Goal: Task Accomplishment & Management: Use online tool/utility

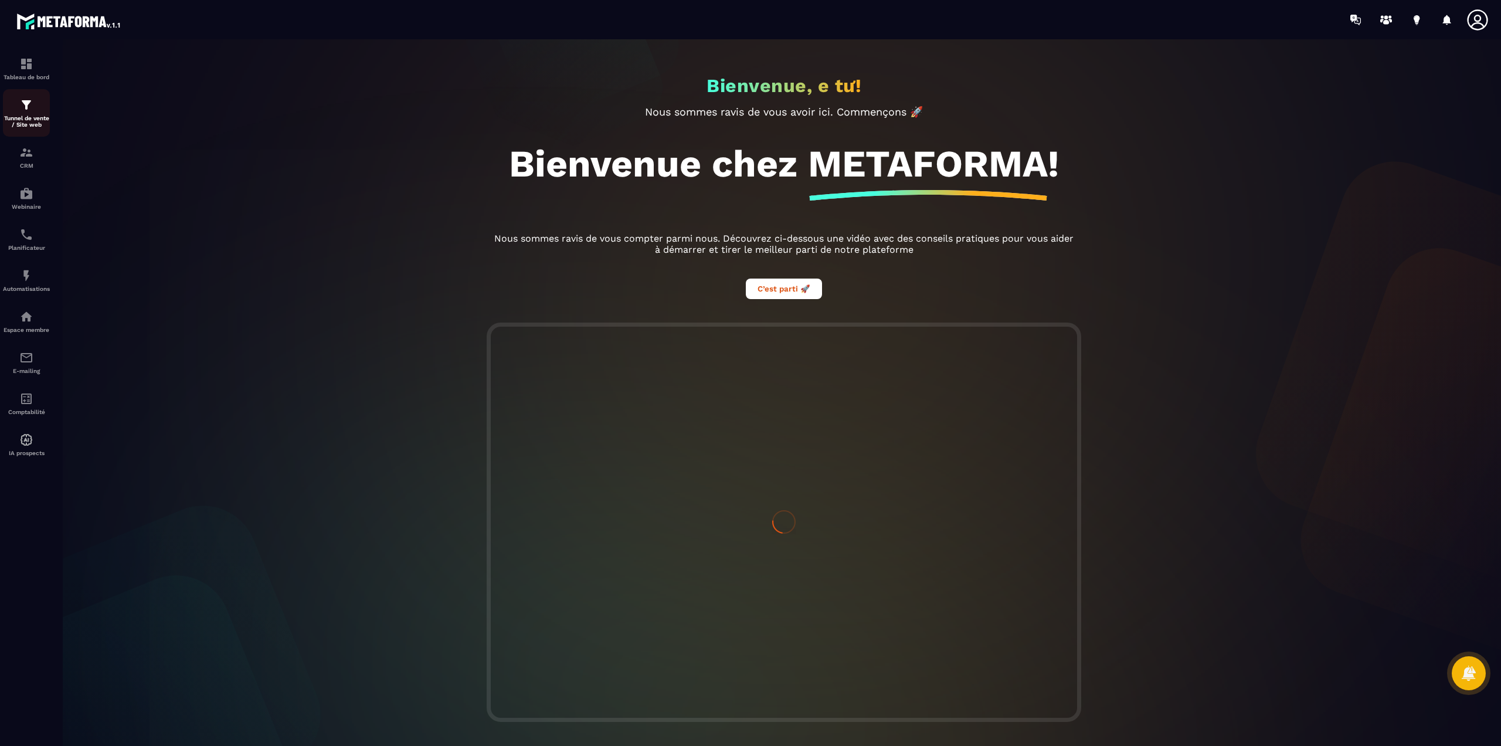
click at [28, 117] on p "Tunnel de vente / Site web" at bounding box center [26, 121] width 47 height 13
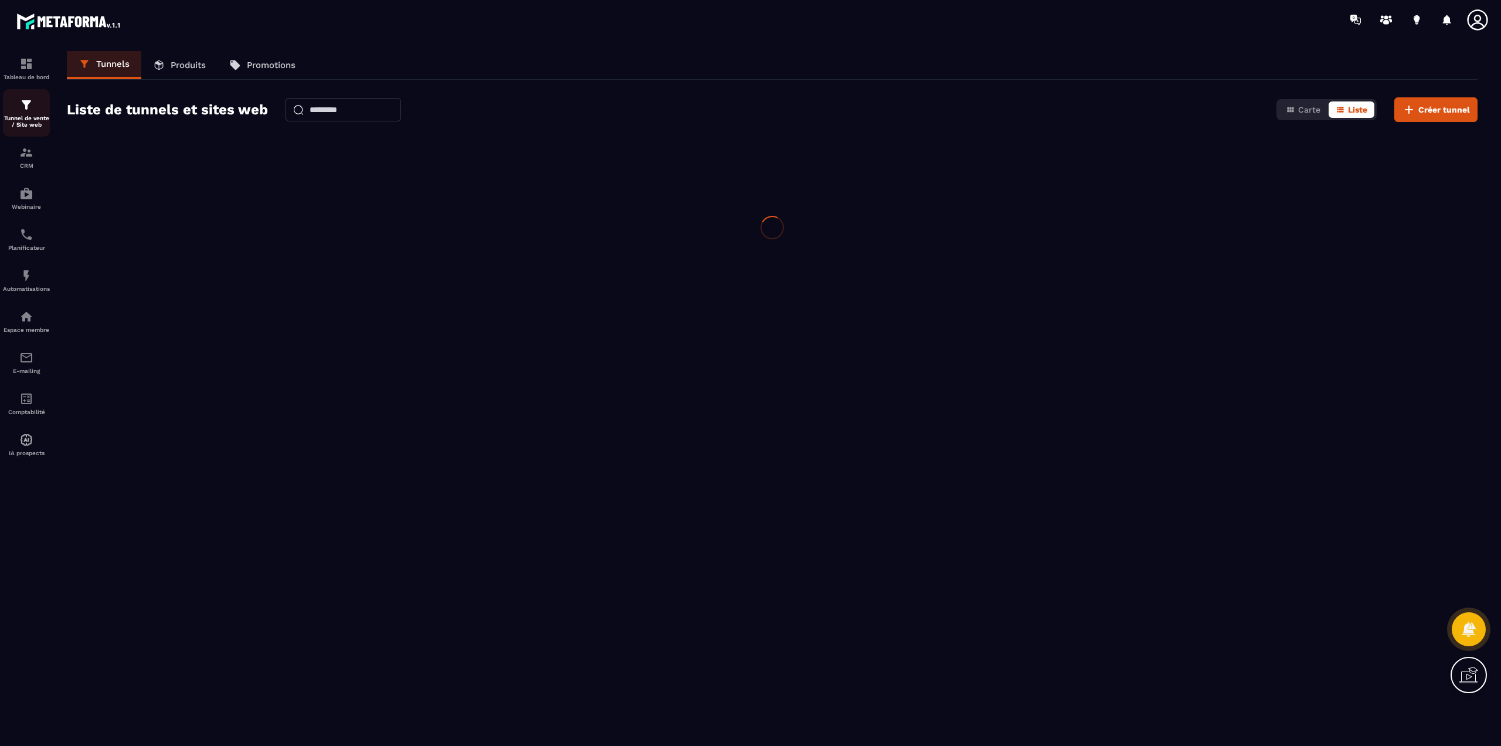
click at [28, 117] on p "Tunnel de vente / Site web" at bounding box center [26, 121] width 47 height 13
click at [1433, 113] on span "Créer tunnel" at bounding box center [1445, 110] width 52 height 12
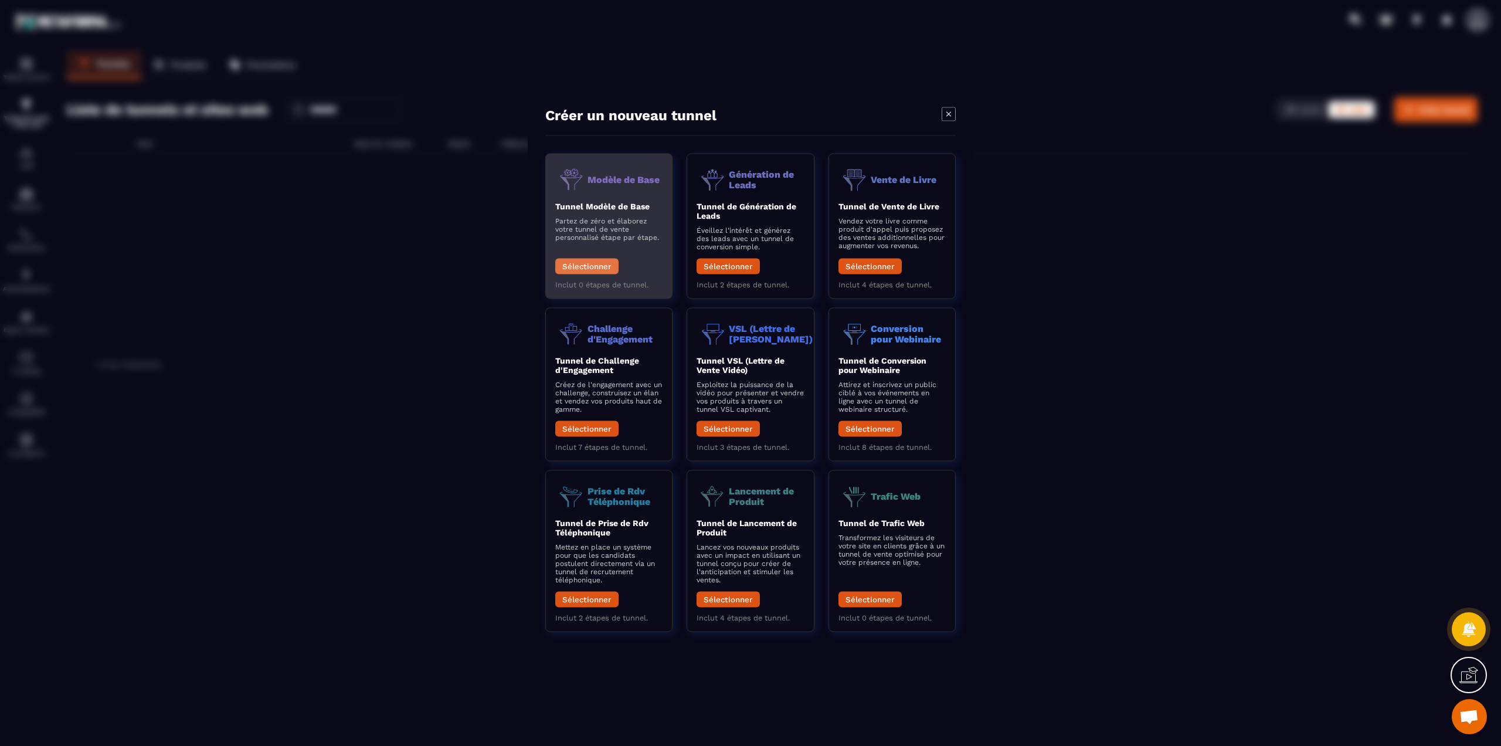
click at [591, 270] on button "Sélectionner" at bounding box center [586, 267] width 63 height 16
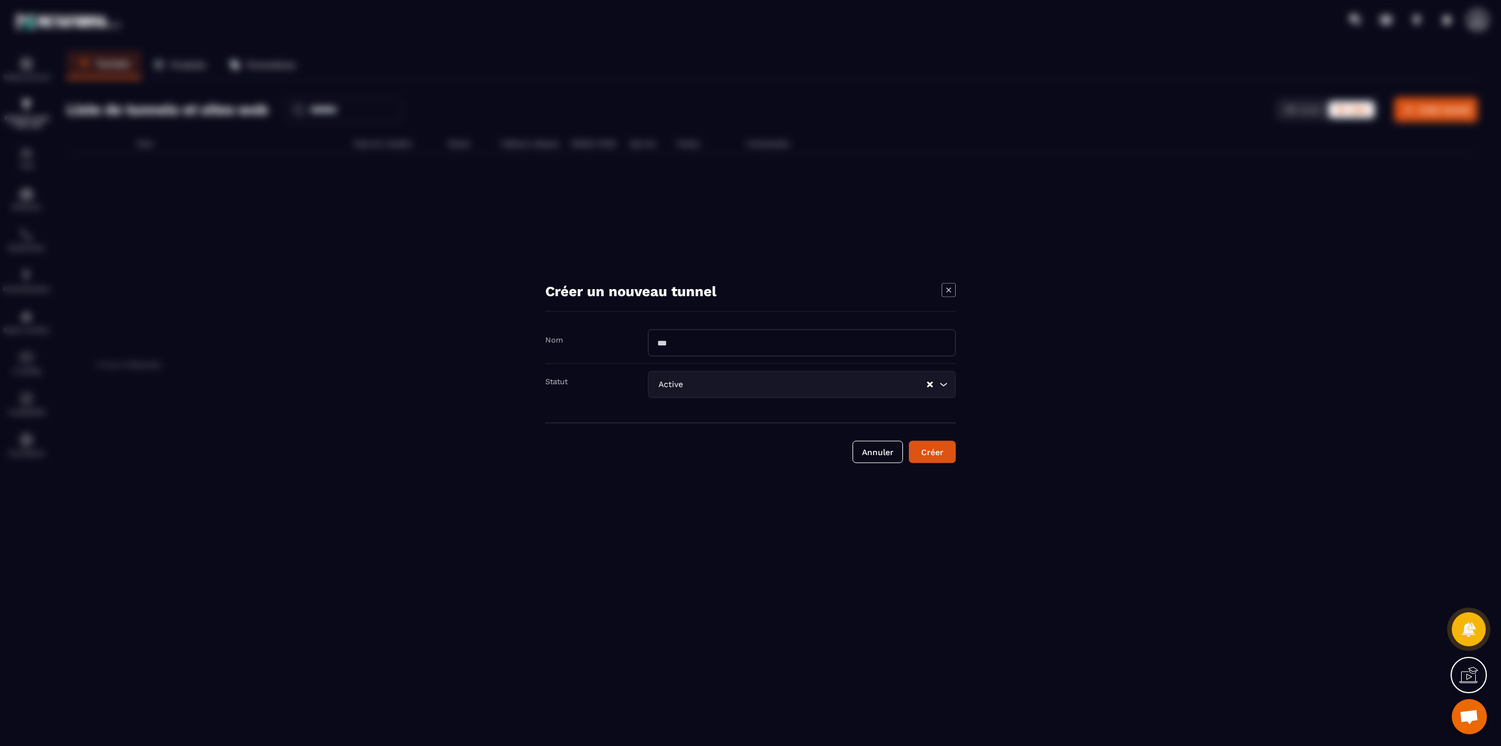
click at [727, 340] on input "Modal window" at bounding box center [802, 343] width 308 height 27
type input "*"
type input "***"
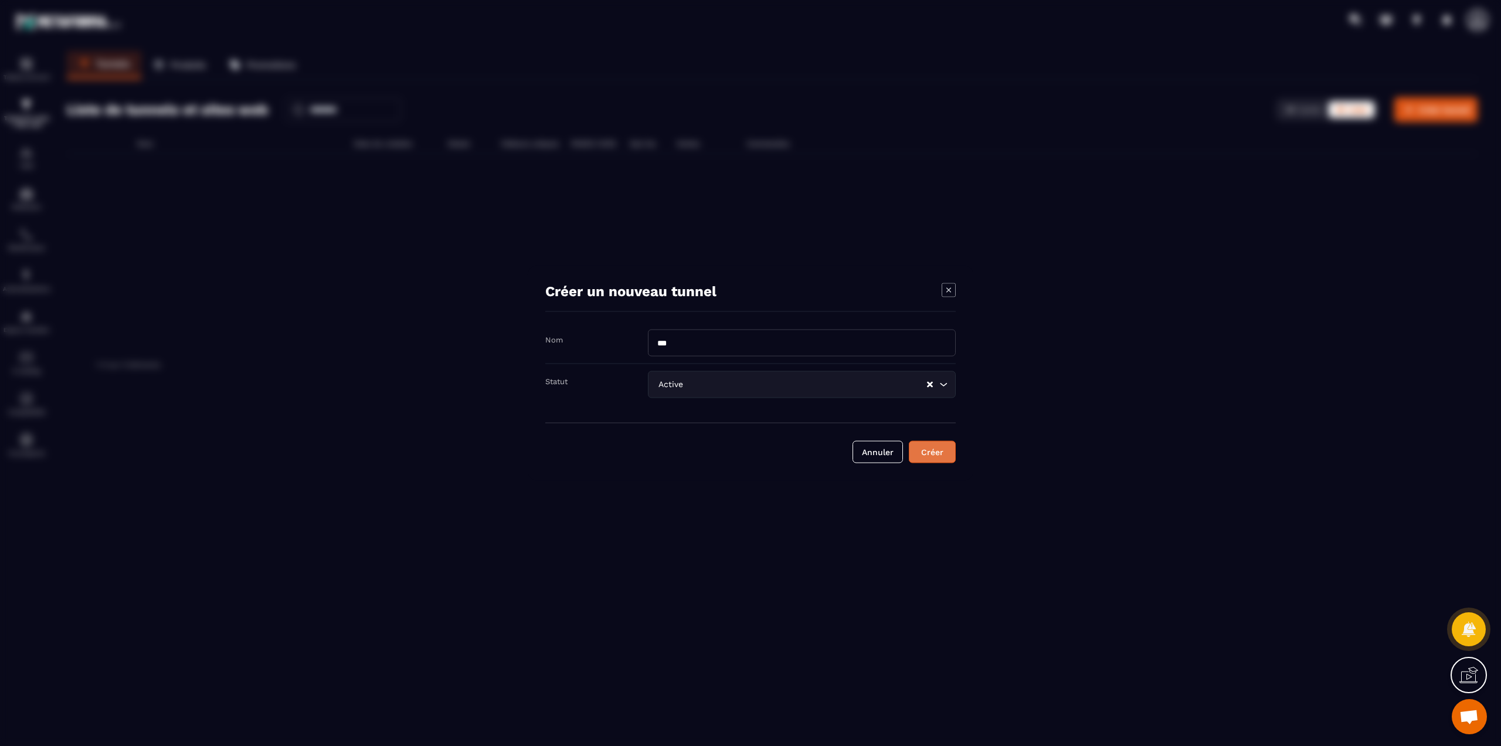
click at [928, 447] on div "Créer" at bounding box center [933, 452] width 32 height 12
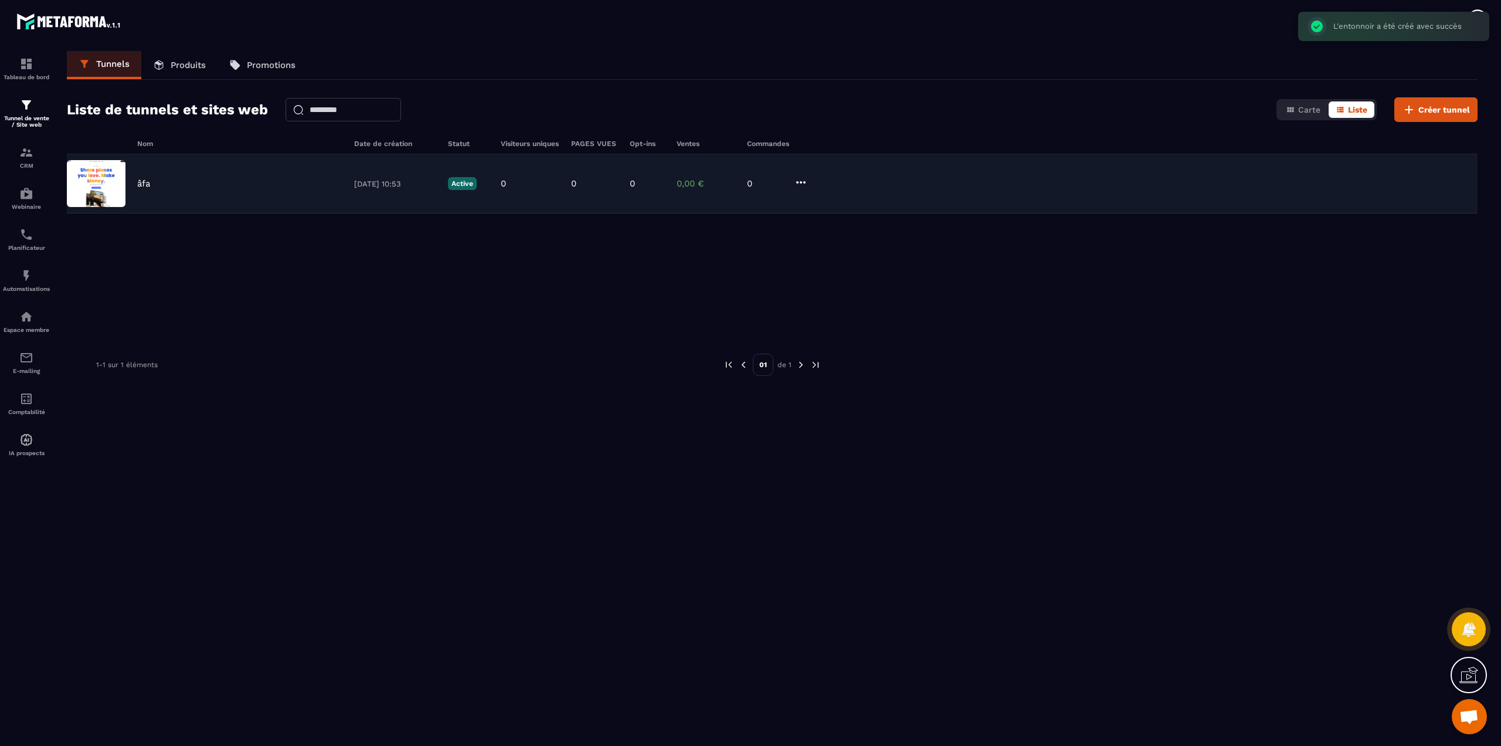
click at [162, 181] on div "âfa" at bounding box center [239, 183] width 205 height 11
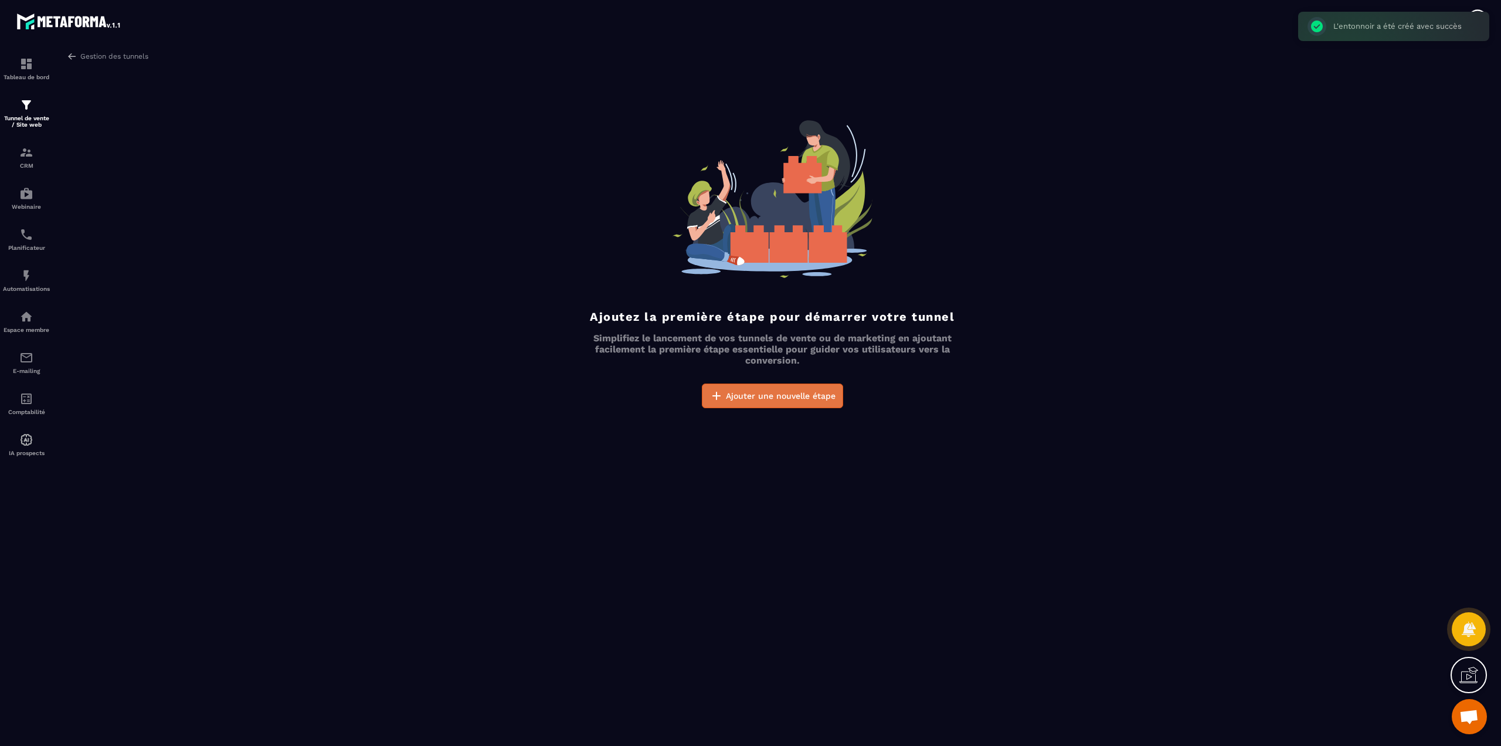
click at [717, 389] on icon "button" at bounding box center [717, 396] width 14 height 14
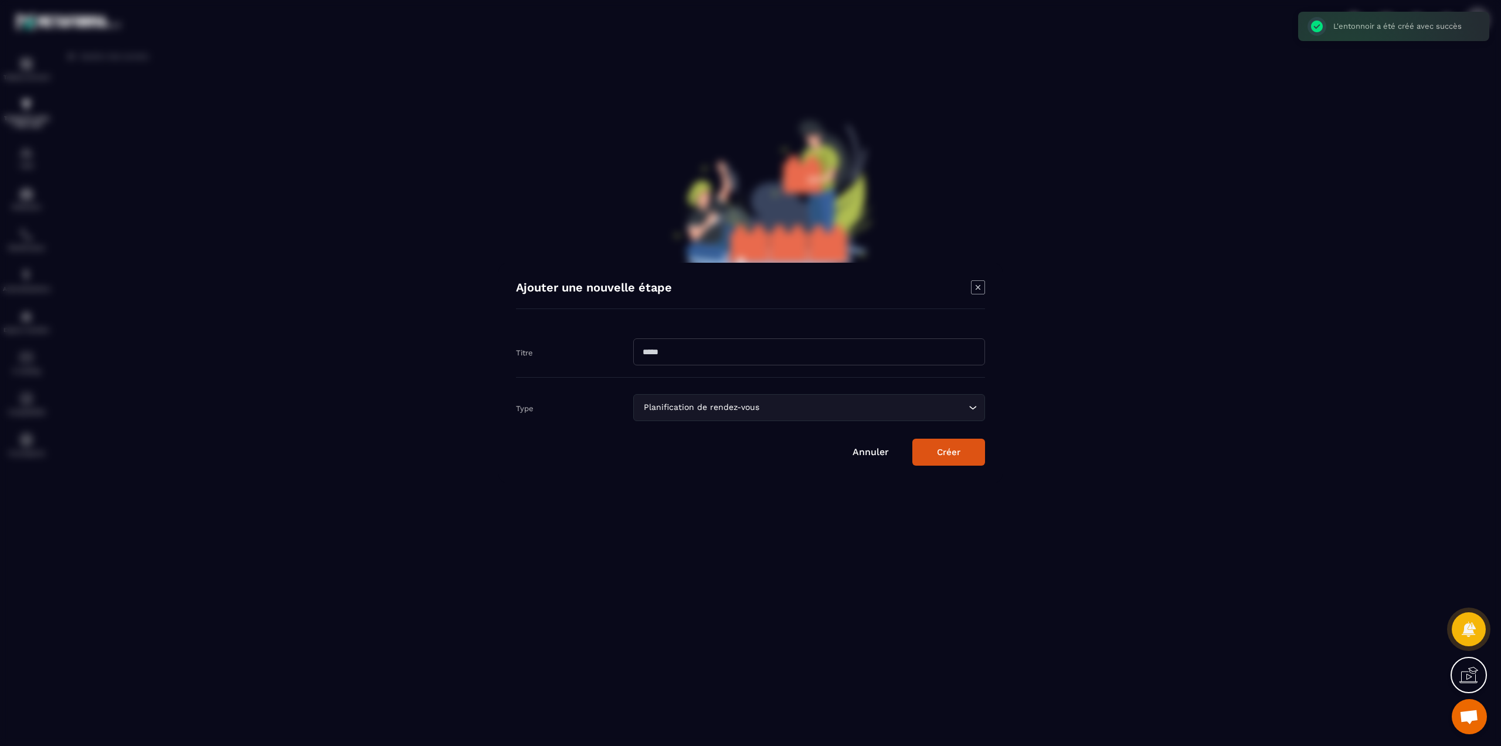
click at [662, 354] on input "Modal window" at bounding box center [809, 351] width 352 height 27
type input "***"
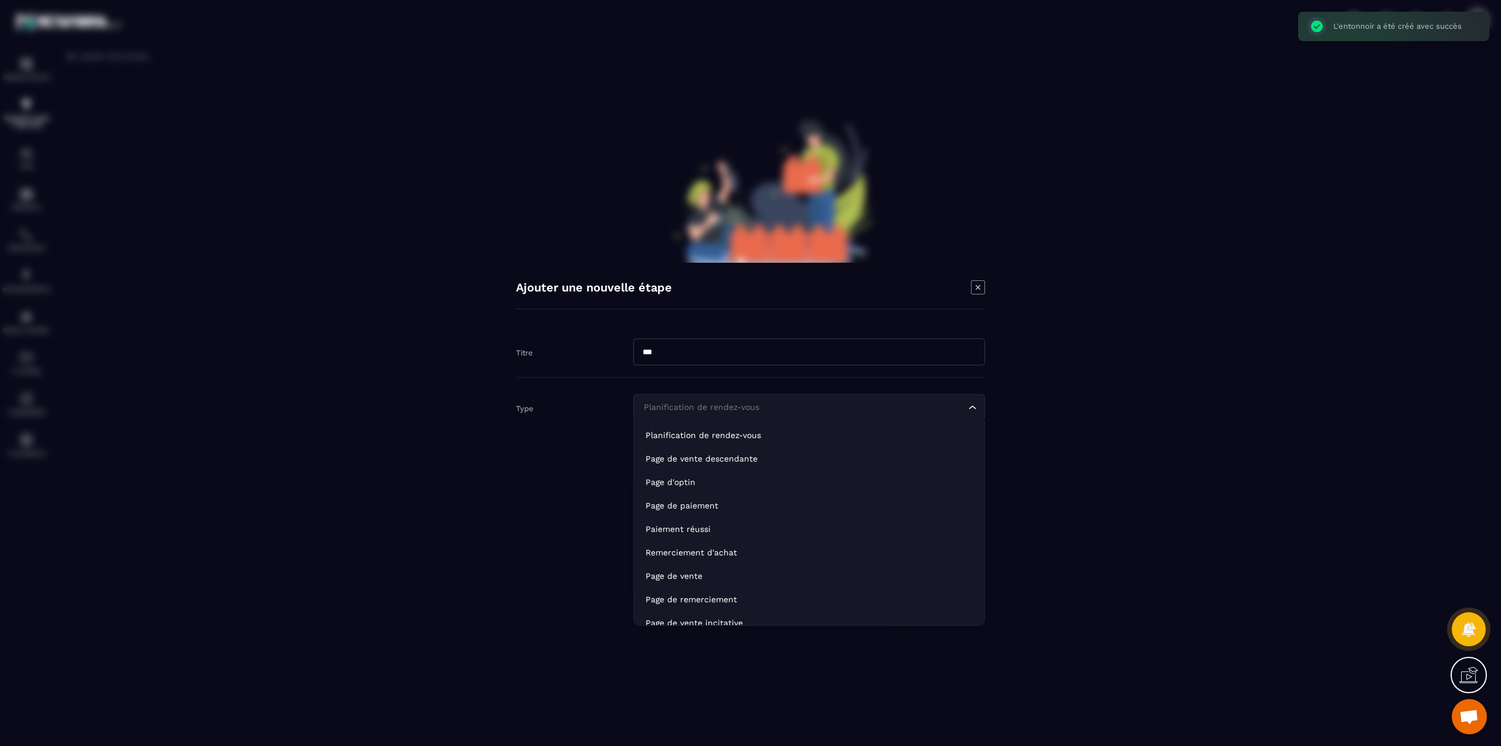
click at [665, 403] on div "Planification de rendez-vous" at bounding box center [803, 407] width 327 height 13
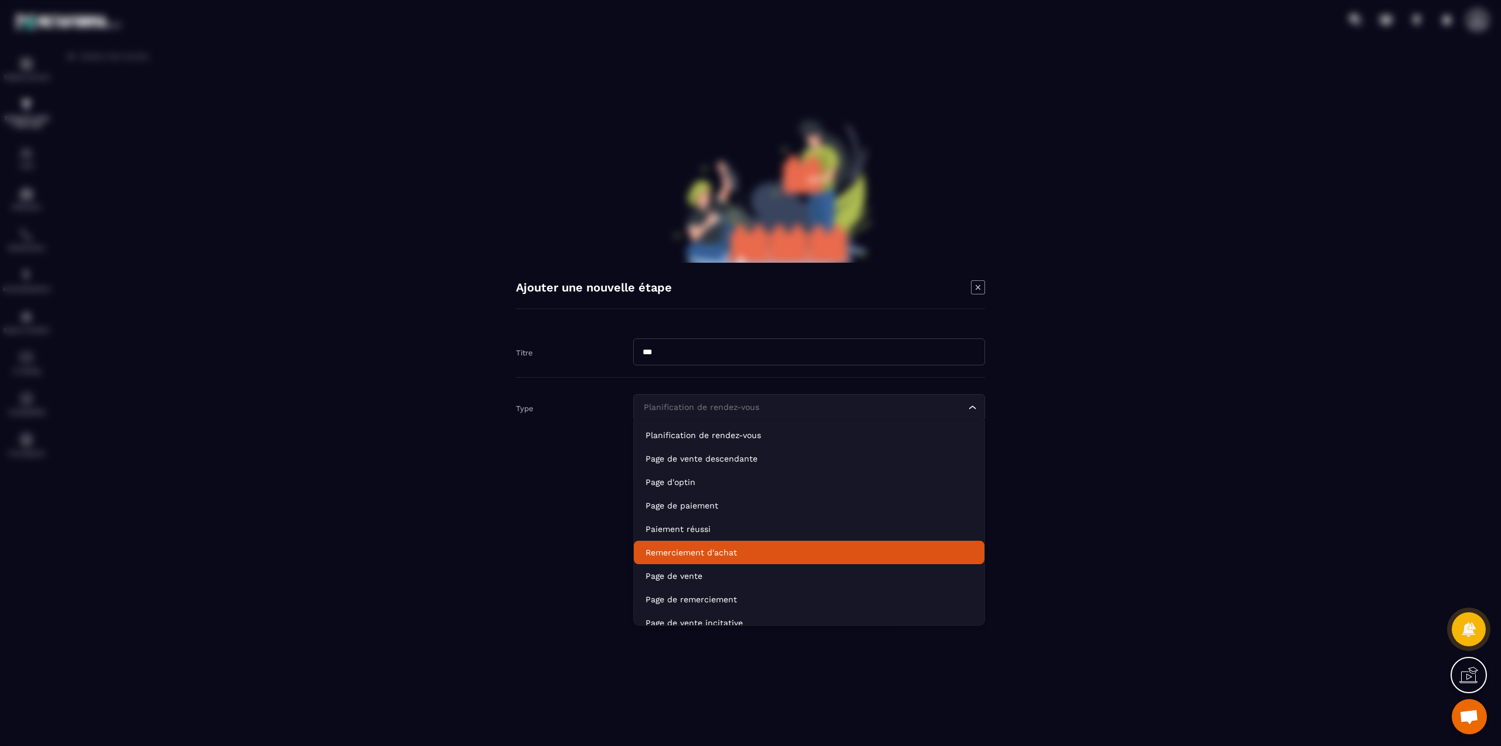
scroll to position [83, 0]
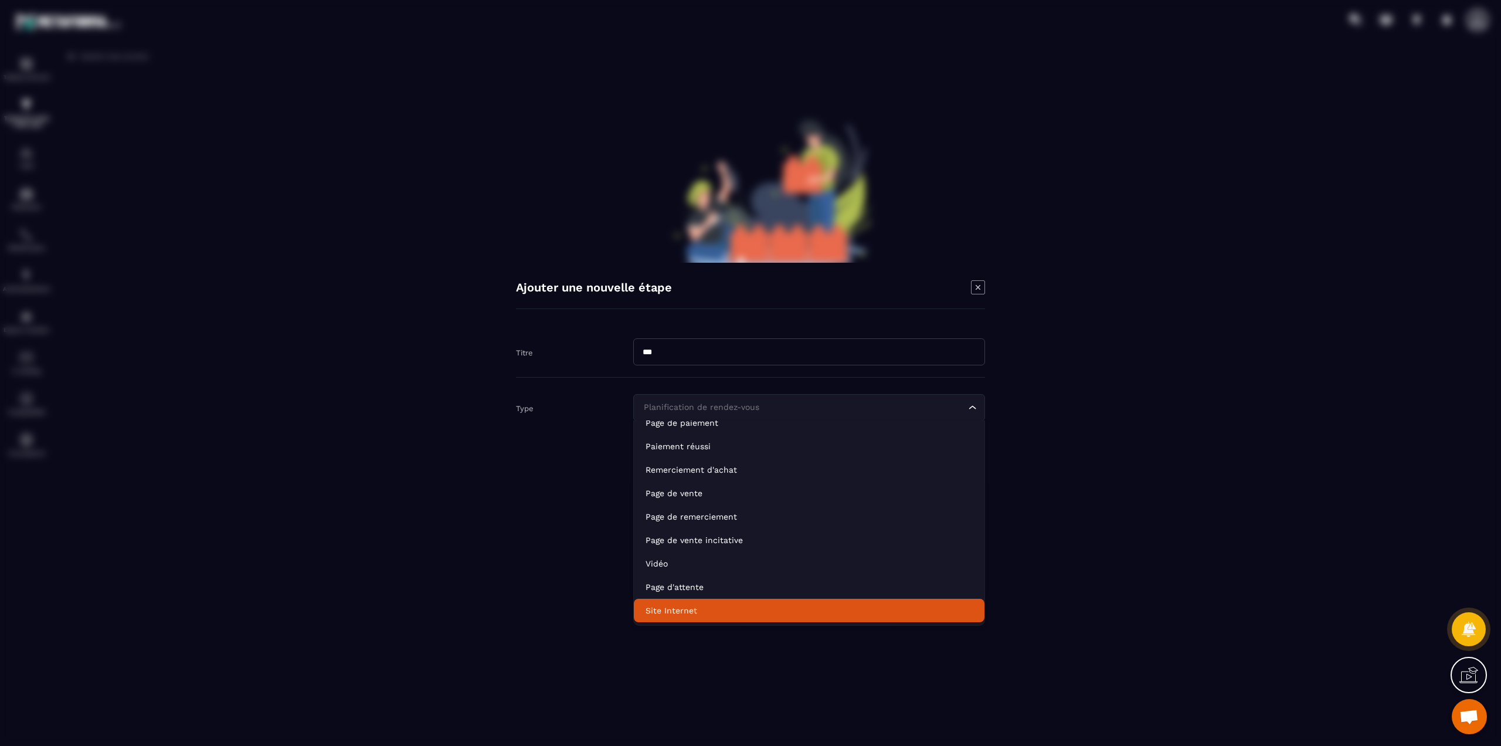
click at [665, 608] on p "Site Internet" at bounding box center [809, 611] width 327 height 12
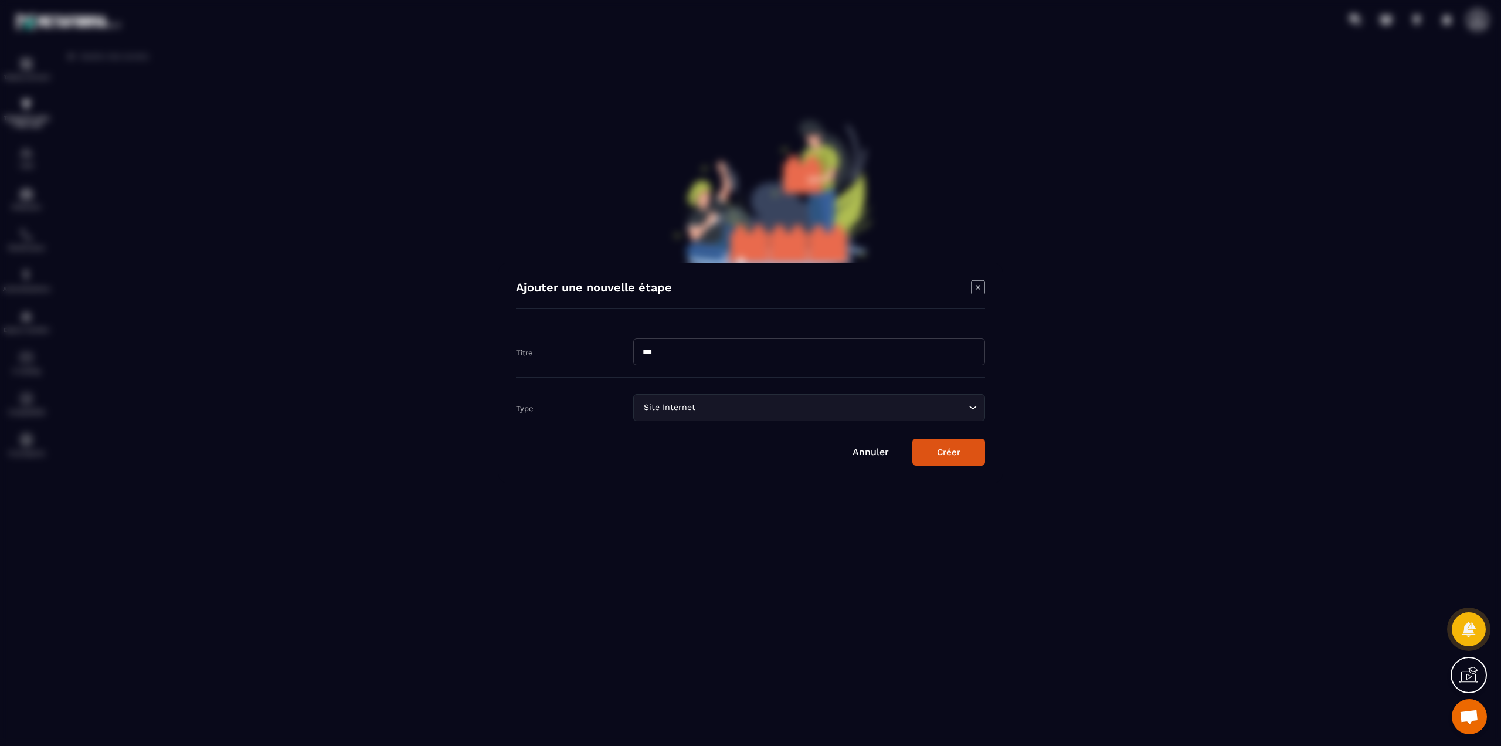
click at [961, 455] on button "Créer" at bounding box center [948, 452] width 73 height 27
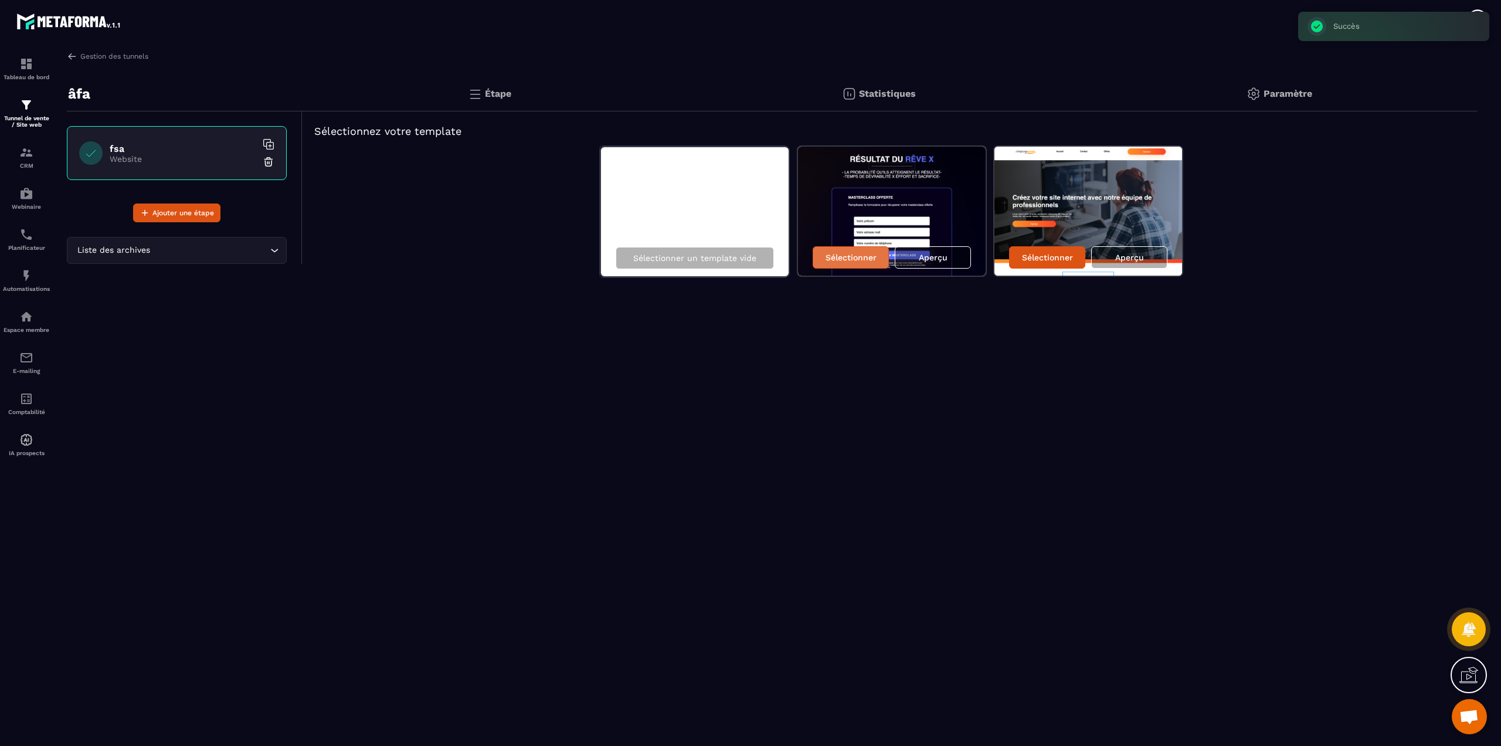
click at [849, 256] on p "Sélectionner" at bounding box center [851, 257] width 51 height 9
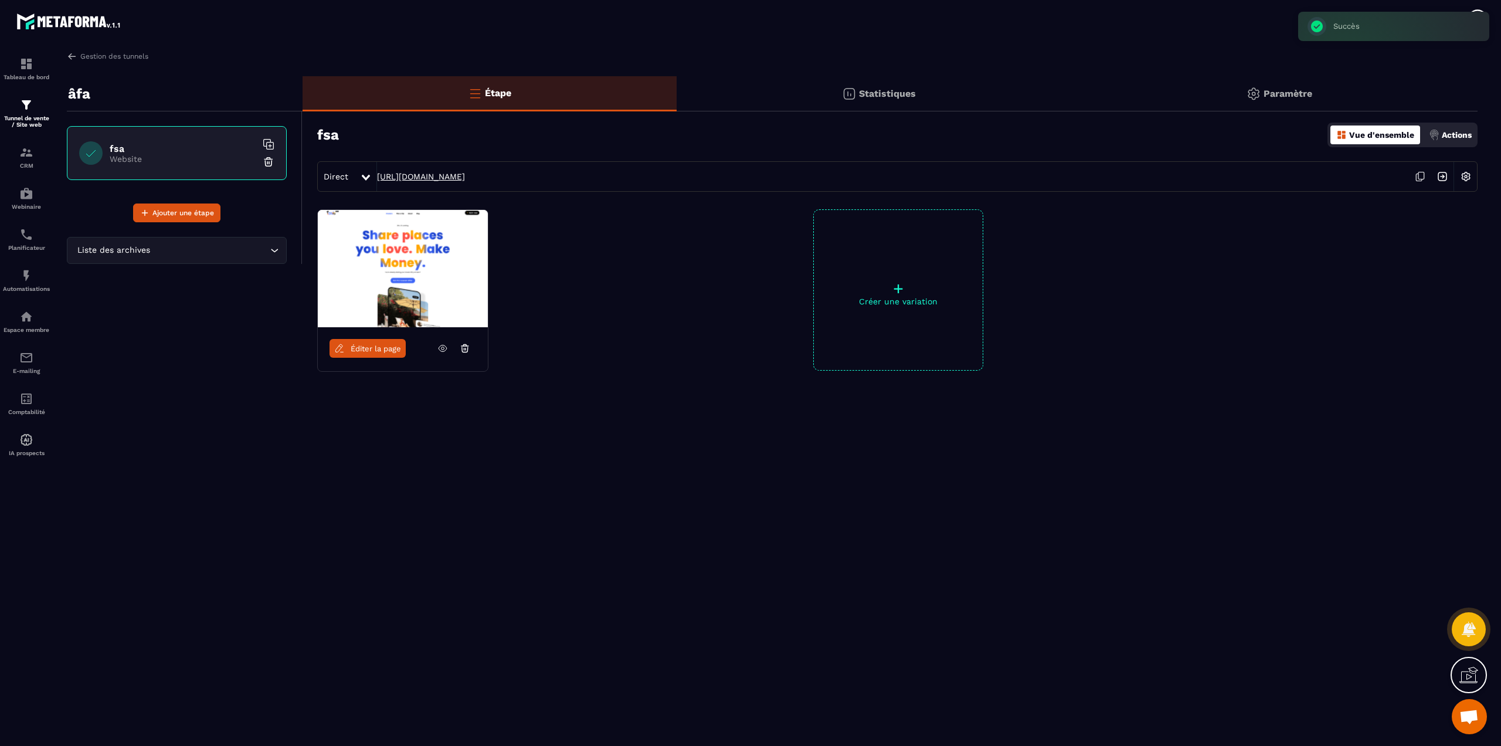
click at [465, 175] on link "[URL][DOMAIN_NAME]" at bounding box center [421, 176] width 88 height 9
drag, startPoint x: 386, startPoint y: 350, endPoint x: 441, endPoint y: 281, distance: 87.2
click at [386, 350] on span "Éditer la page" at bounding box center [376, 348] width 50 height 9
